Goal: Navigation & Orientation: Find specific page/section

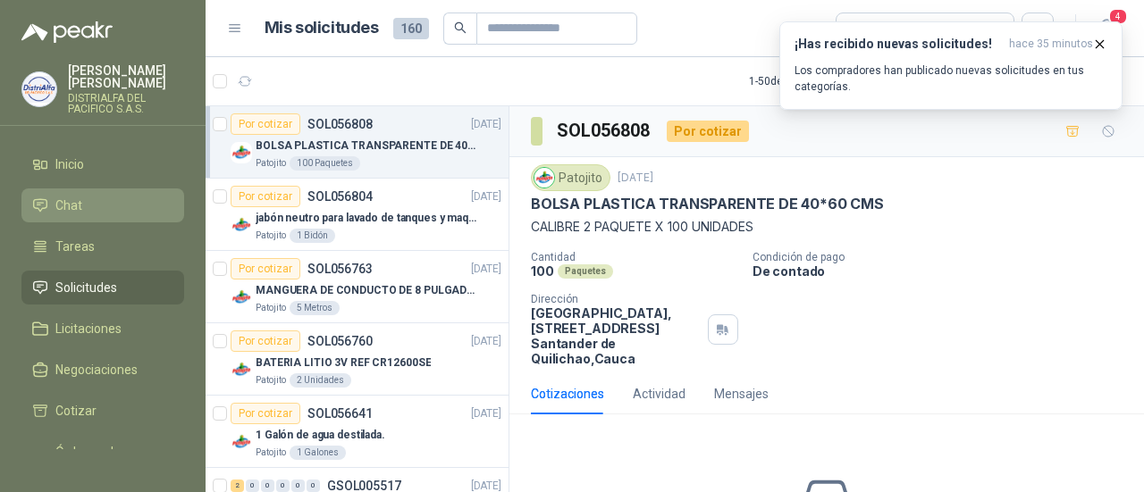
click at [77, 196] on span "Chat" at bounding box center [68, 206] width 27 height 20
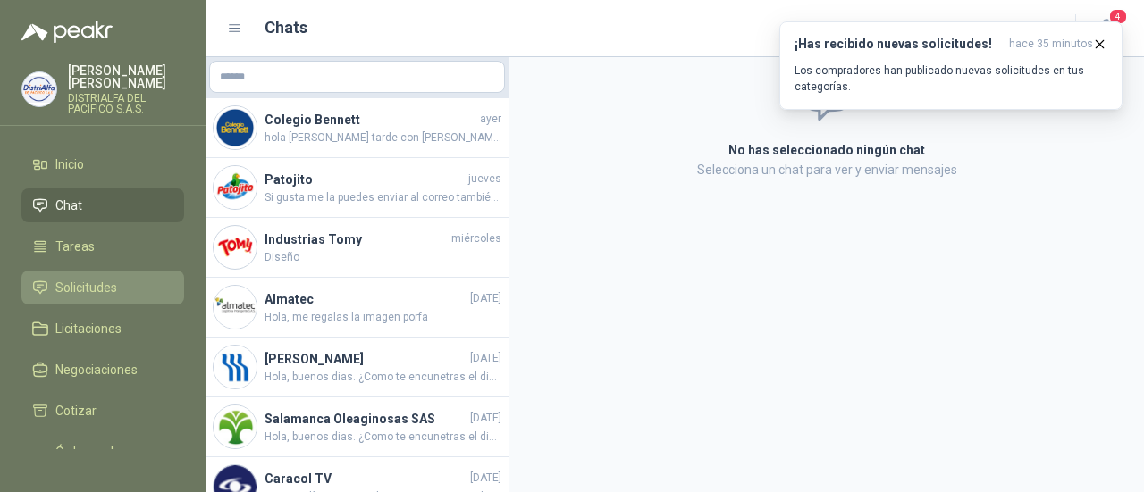
click at [82, 292] on span "Solicitudes" at bounding box center [86, 288] width 62 height 20
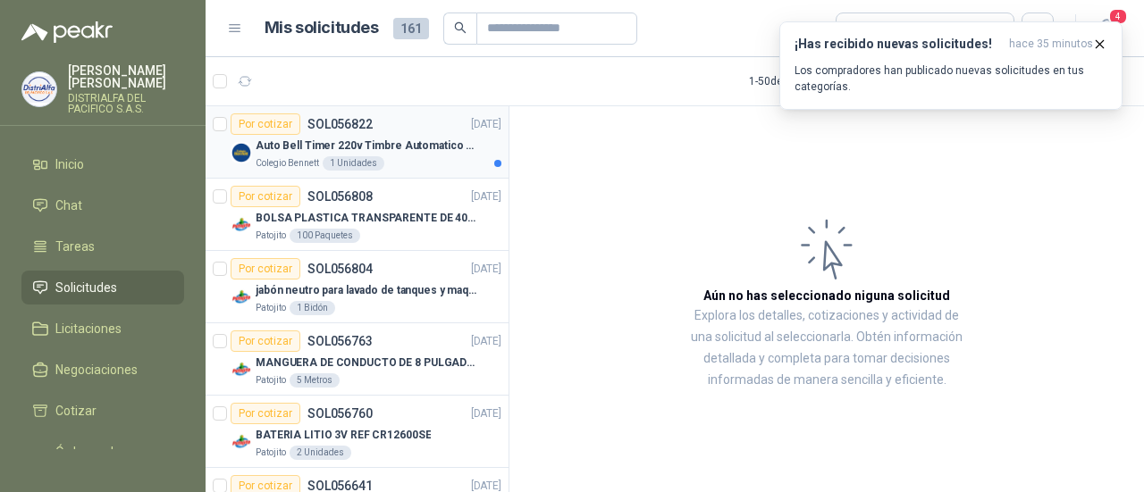
click at [429, 144] on p "Auto Bell Timer 220v Timbre Automatico Para Colegios, Indust" at bounding box center [367, 146] width 222 height 17
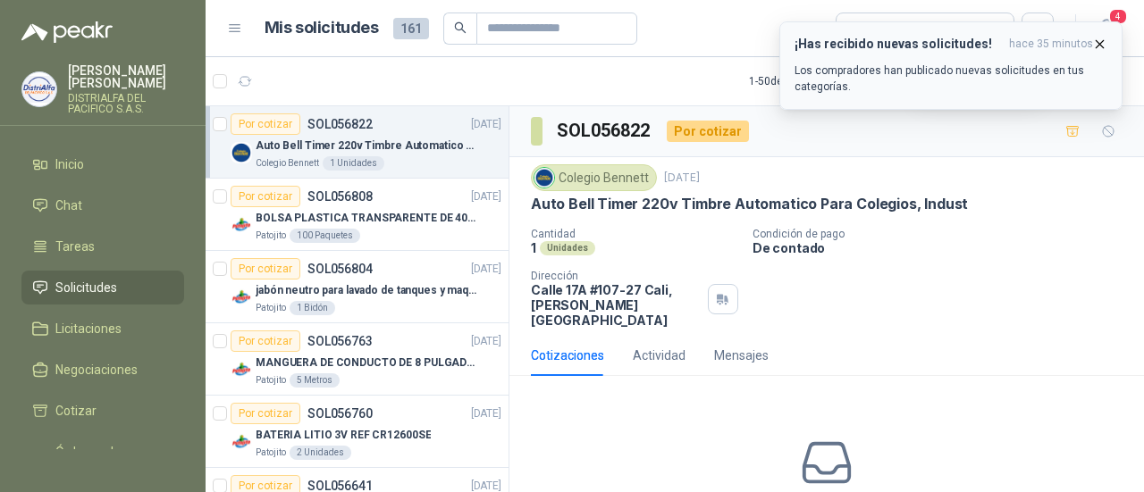
click at [1099, 47] on icon "button" at bounding box center [1099, 44] width 15 height 15
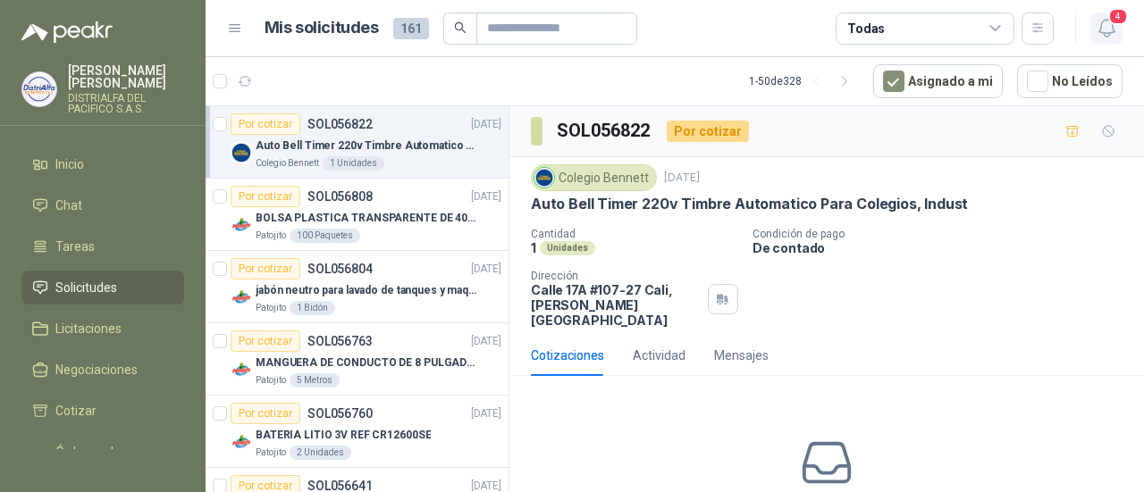
click at [1103, 31] on icon "button" at bounding box center [1106, 28] width 22 height 22
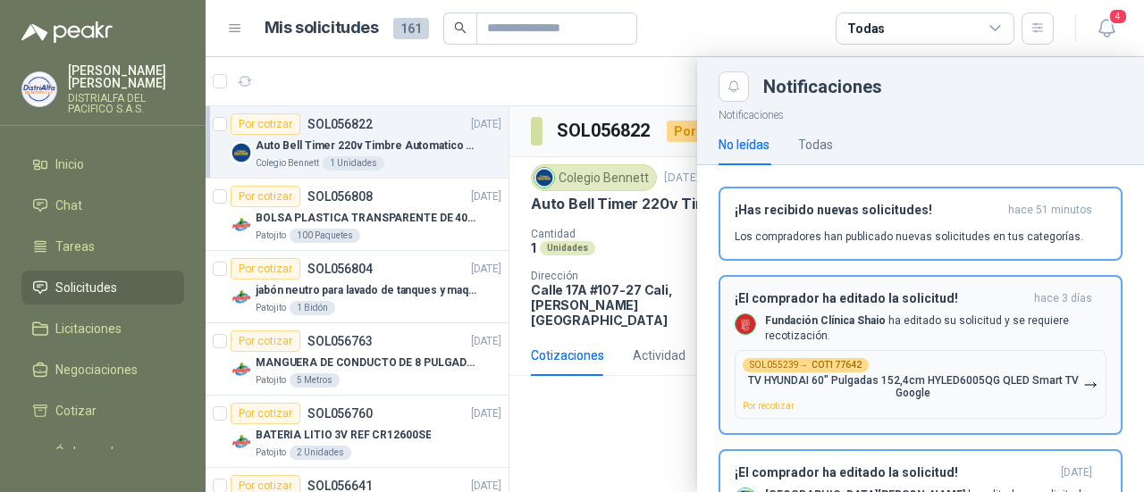
click at [965, 314] on p "Fundación Clínica Shaio ha editado su solicitud y se requiere recotización." at bounding box center [935, 329] width 341 height 30
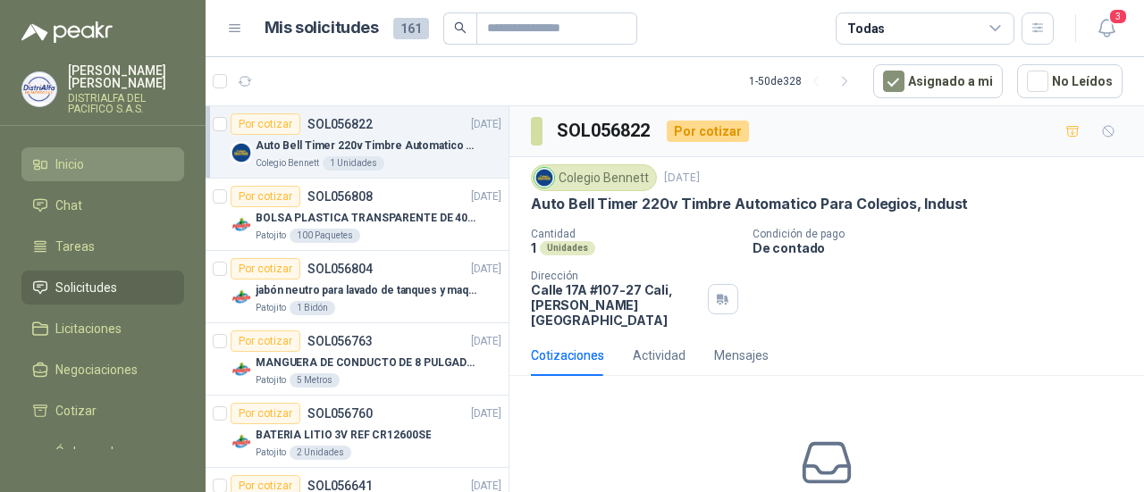
click at [65, 164] on span "Inicio" at bounding box center [69, 165] width 29 height 20
